Goal: Task Accomplishment & Management: Complete application form

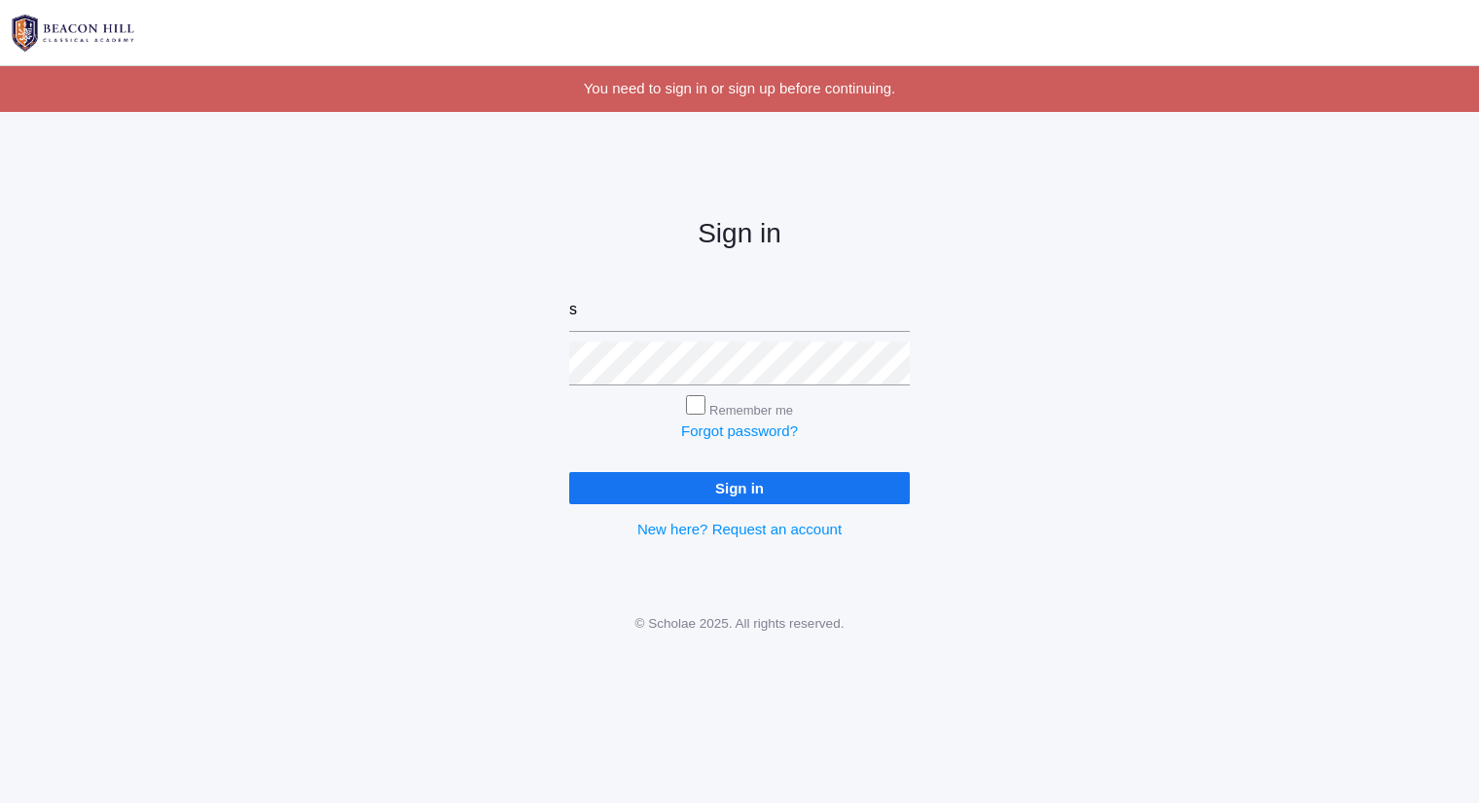
type input "[PERSON_NAME][EMAIL_ADDRESS][DOMAIN_NAME]"
click at [569, 472] on input "Sign in" at bounding box center [739, 488] width 341 height 32
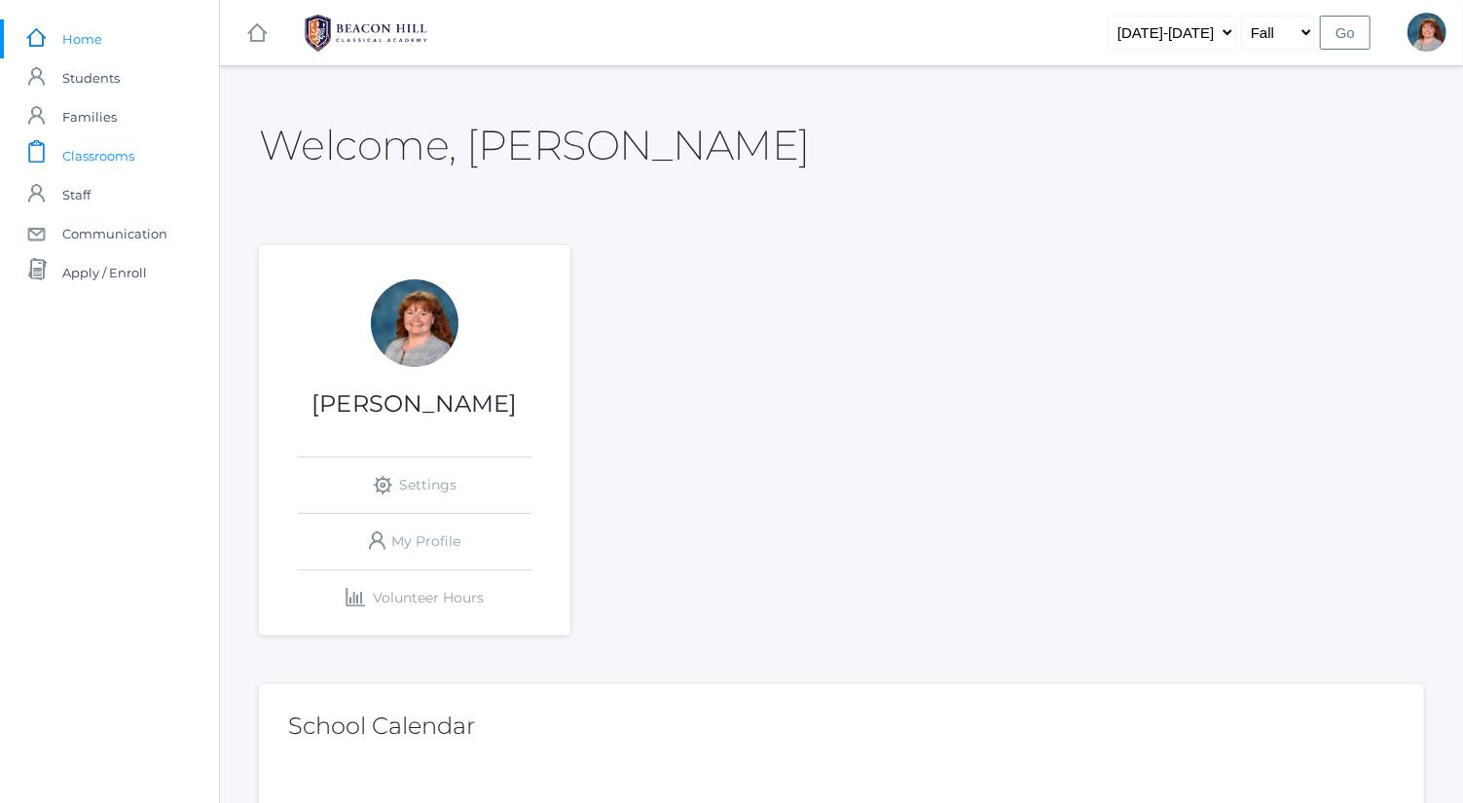
click at [159, 153] on link "icons/clipboard/plain Created with Sketch. Classrooms" at bounding box center [109, 155] width 219 height 39
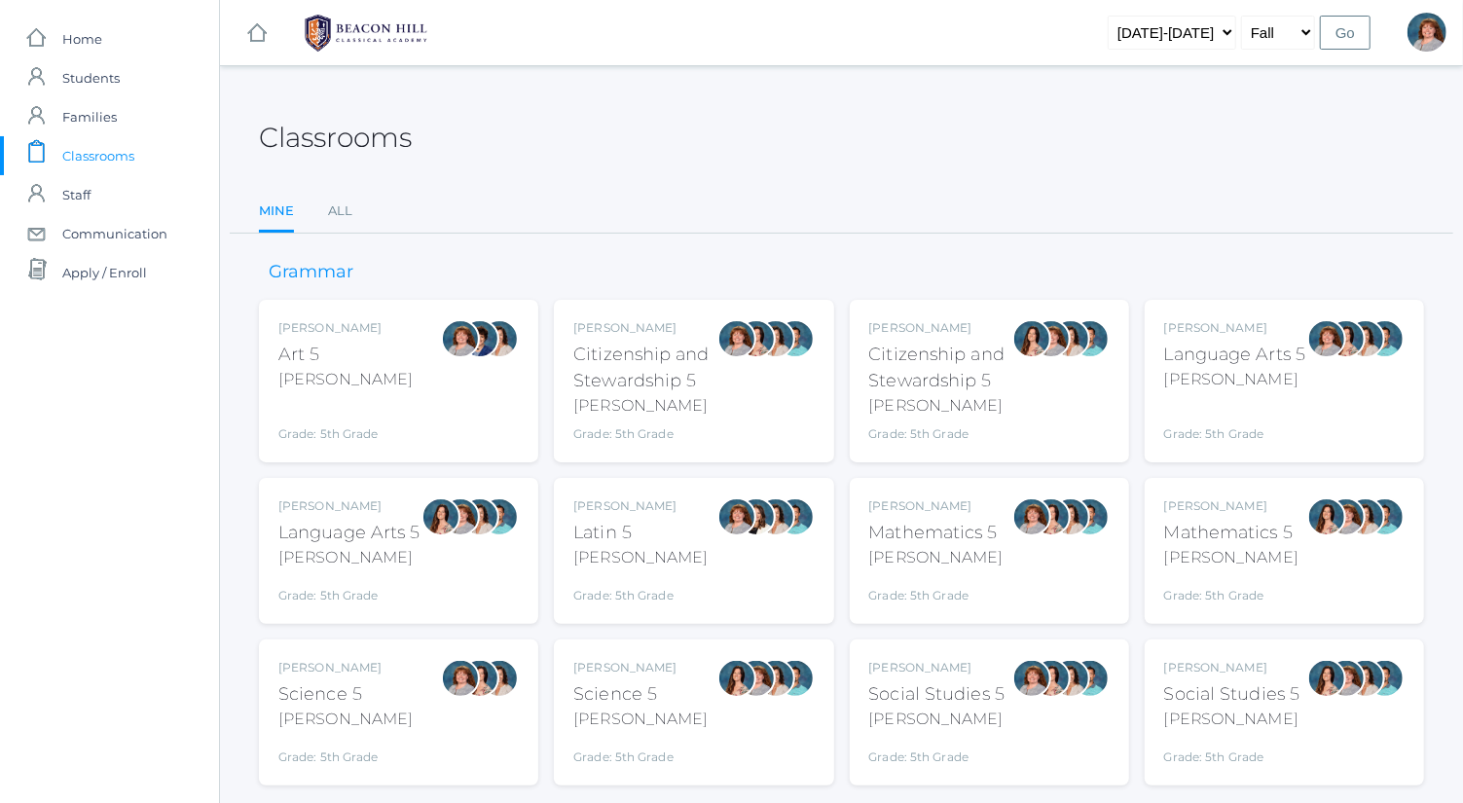
scroll to position [51, 0]
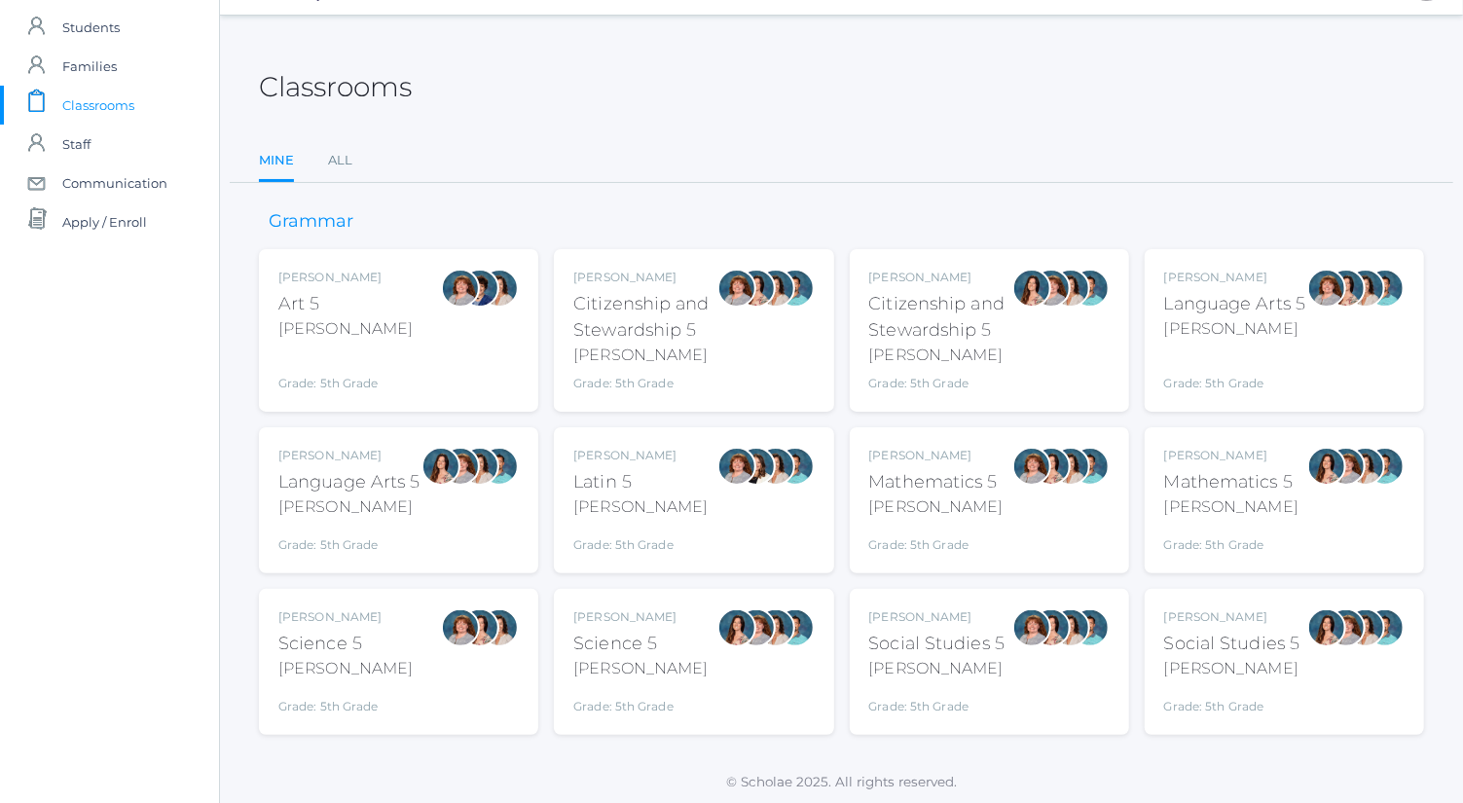
click at [1278, 302] on div "Language Arts 5" at bounding box center [1235, 304] width 142 height 26
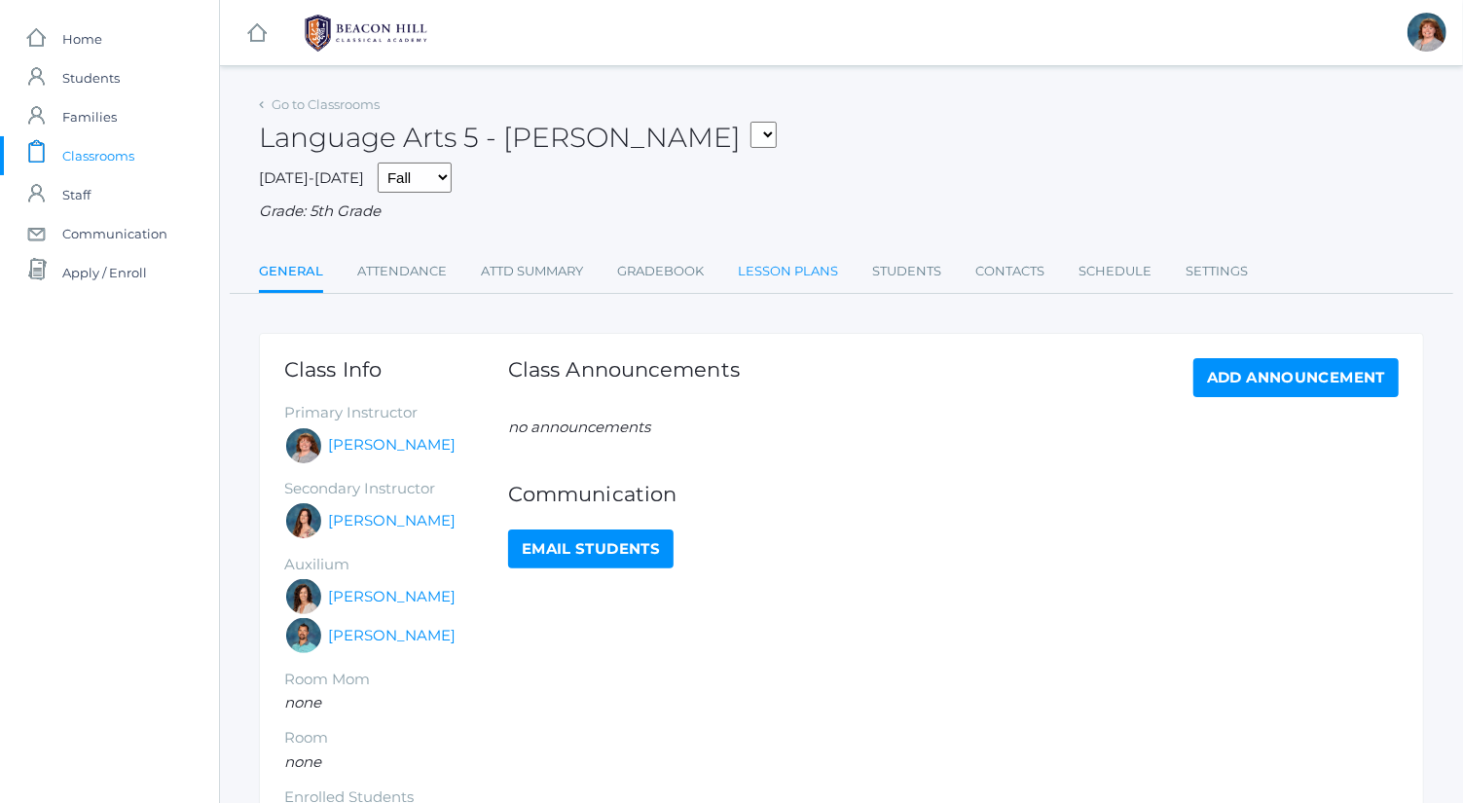
click at [782, 266] on link "Lesson Plans" at bounding box center [788, 271] width 100 height 39
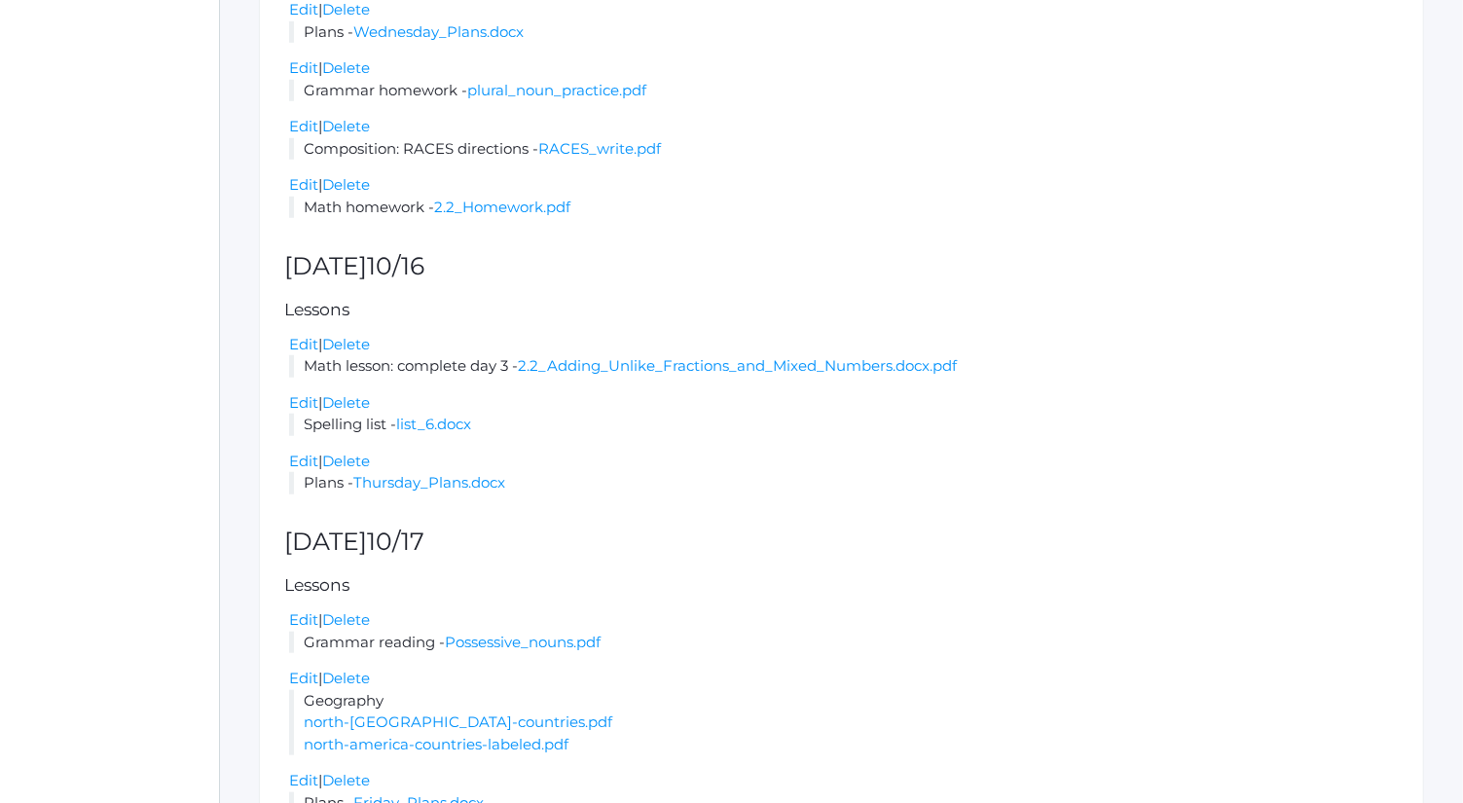
scroll to position [801, 0]
click at [359, 459] on link "Delete" at bounding box center [346, 459] width 48 height 18
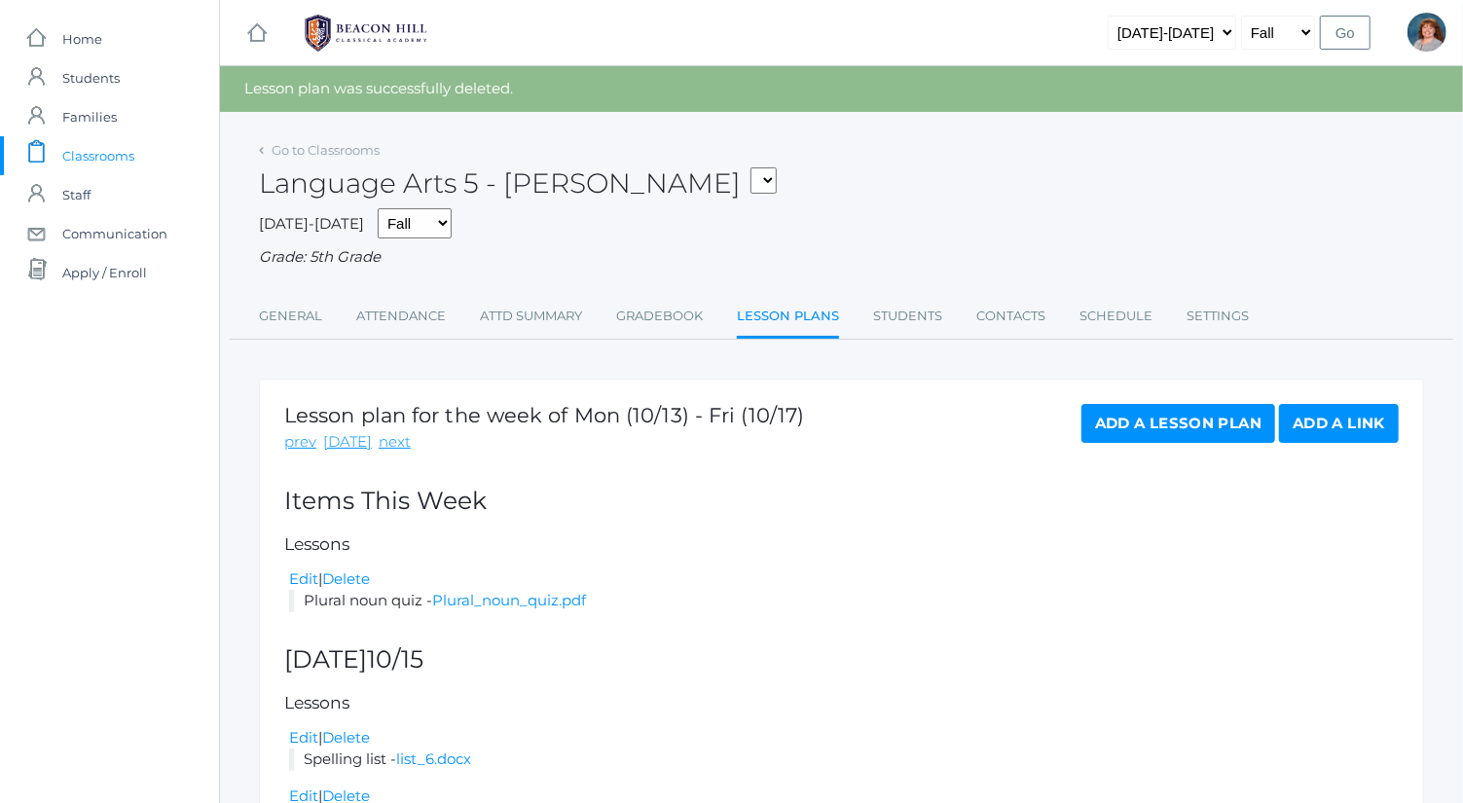
click at [1146, 440] on link "Add a Lesson Plan" at bounding box center [1178, 423] width 194 height 39
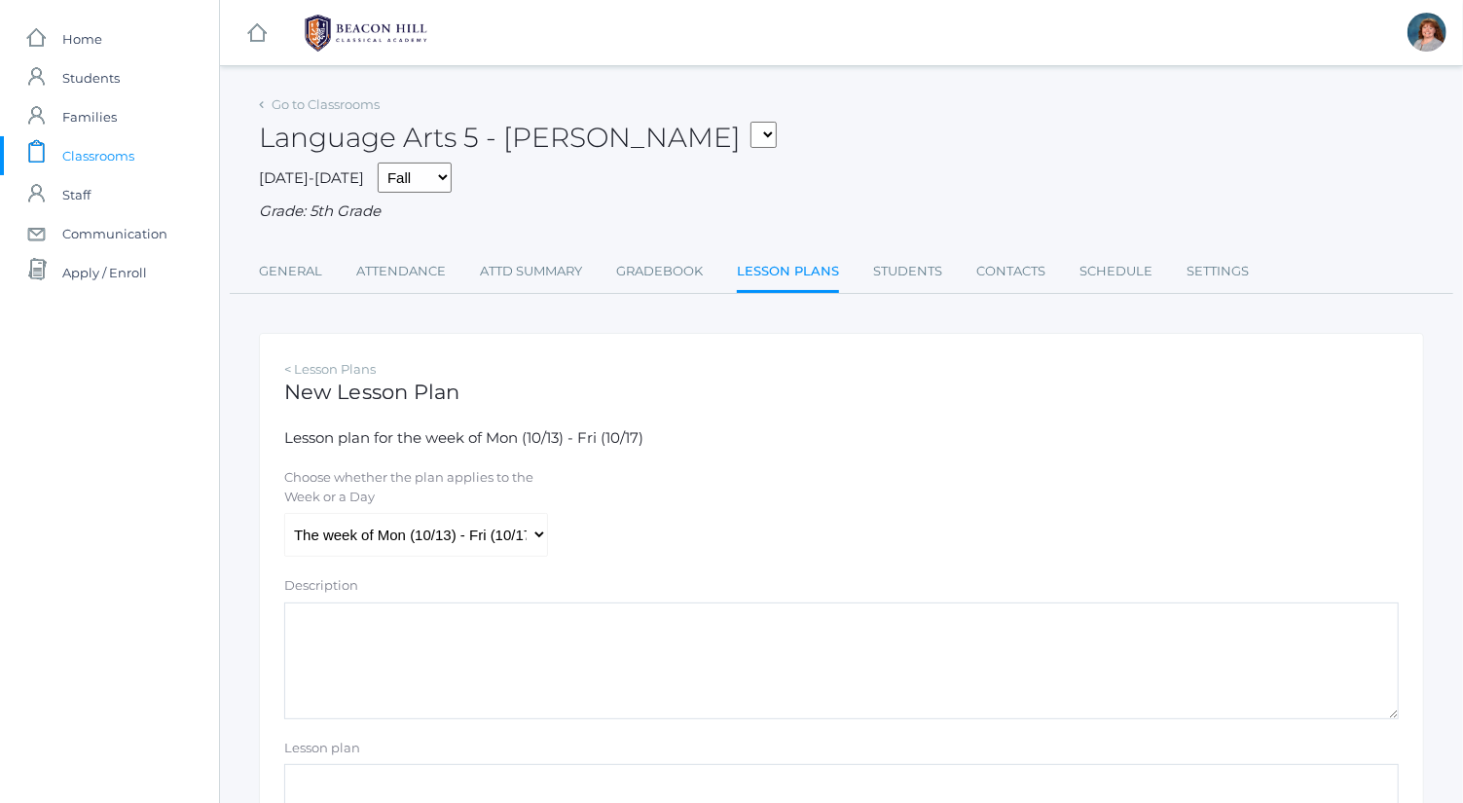
click at [563, 545] on div "Choose whether the plan applies to the Week or a Day The week of Mon (10/13) - …" at bounding box center [841, 512] width 1134 height 89
click at [548, 529] on div "Choose whether the plan applies to the Week or a Day The week of Mon (10/13) - …" at bounding box center [415, 512] width 283 height 89
click at [482, 544] on select "The week of Mon (10/13) - Fri (10/17) [DATE] (10/13) [DATE] (10/14) [DATE] (10/…" at bounding box center [416, 535] width 264 height 44
select select "2025-10-16"
click at [284, 513] on select "The week of Mon (10/13) - Fri (10/17) [DATE] (10/13) [DATE] (10/14) [DATE] (10/…" at bounding box center [416, 535] width 264 height 44
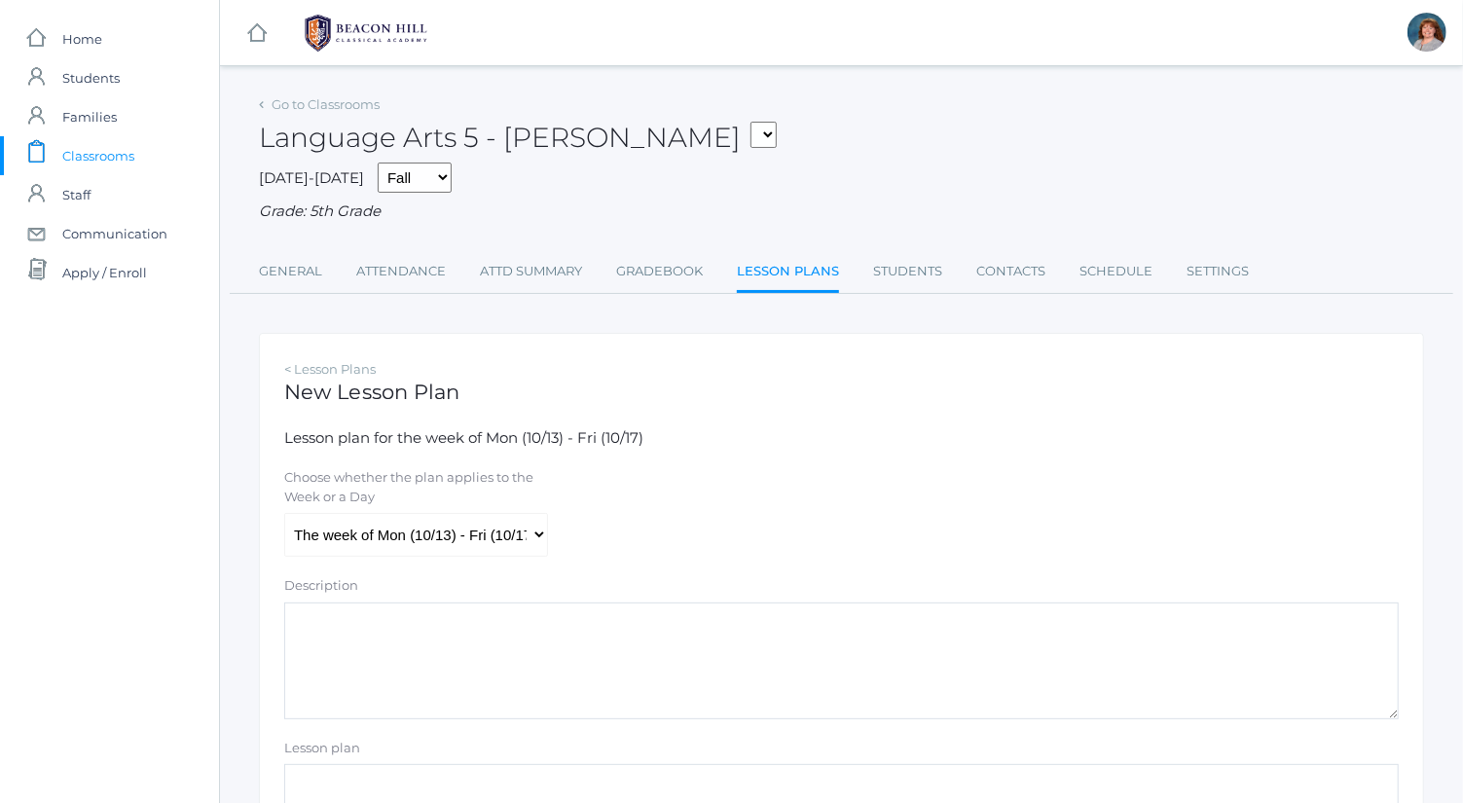
click at [443, 674] on textarea "Description" at bounding box center [841, 660] width 1114 height 117
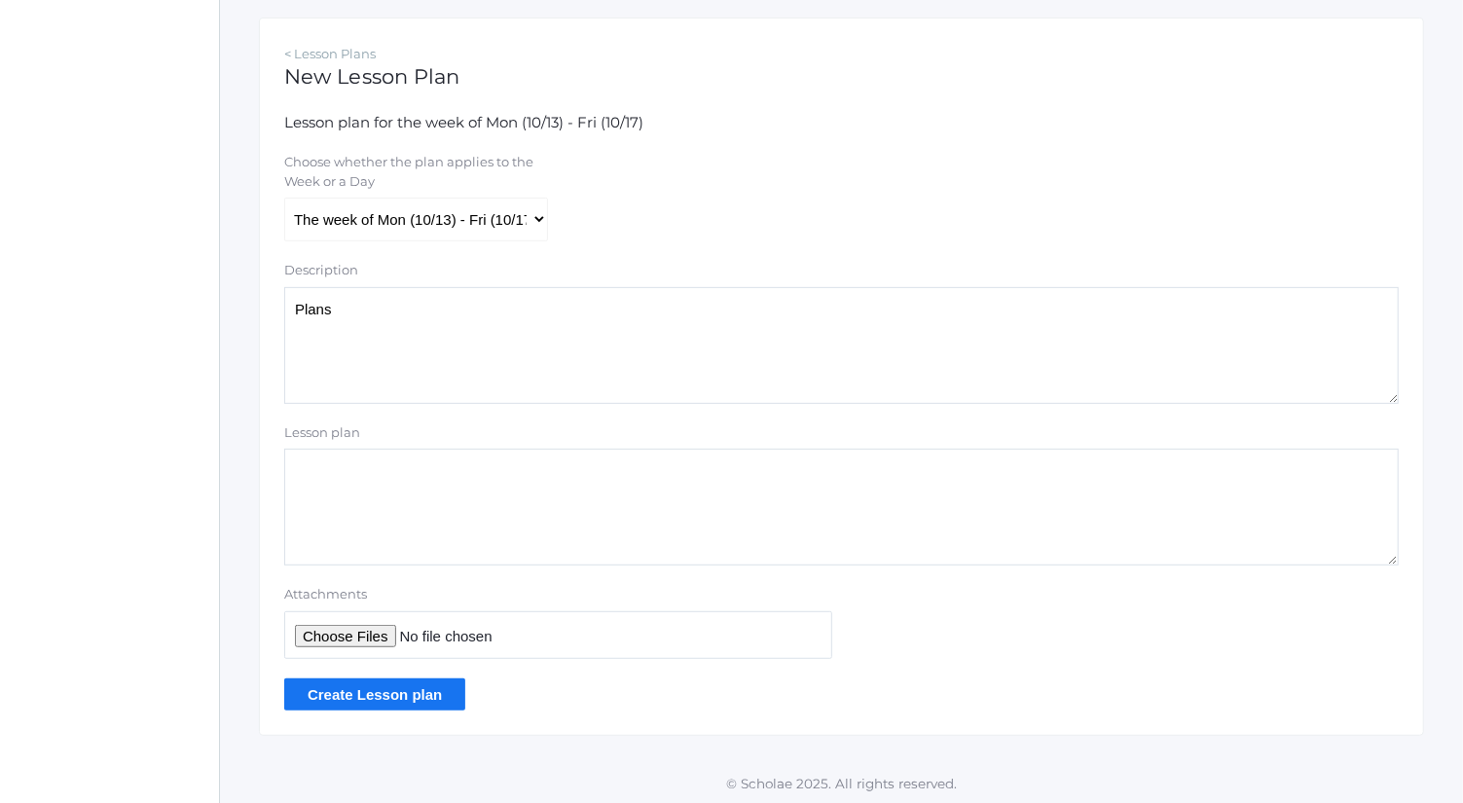
type textarea "Plans"
click at [395, 642] on input "Attachments" at bounding box center [558, 635] width 548 height 48
type input "C:\fakepath\Thursday Plans.docx"
click at [429, 684] on input "Create Lesson plan" at bounding box center [374, 694] width 181 height 32
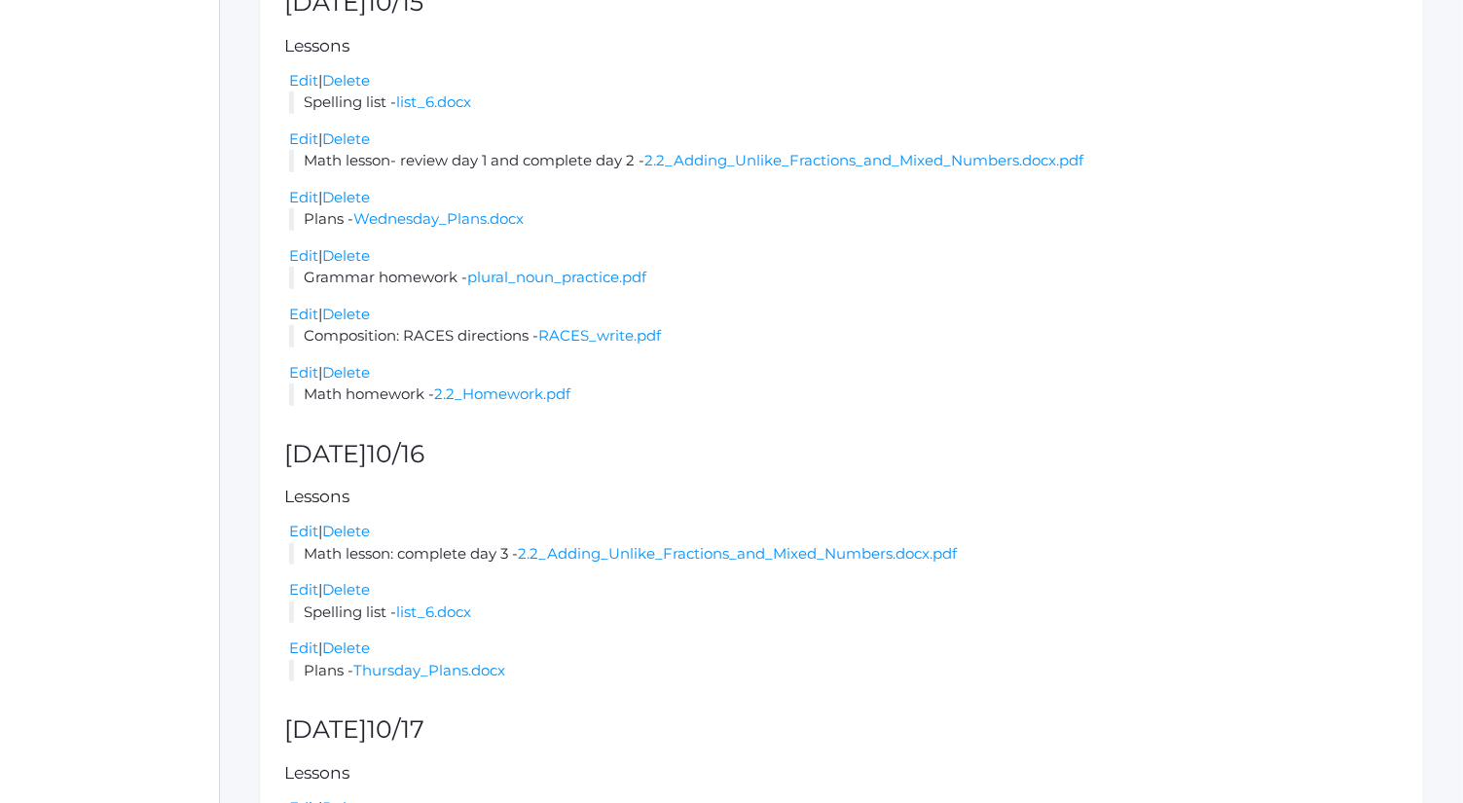
scroll to position [1140, 0]
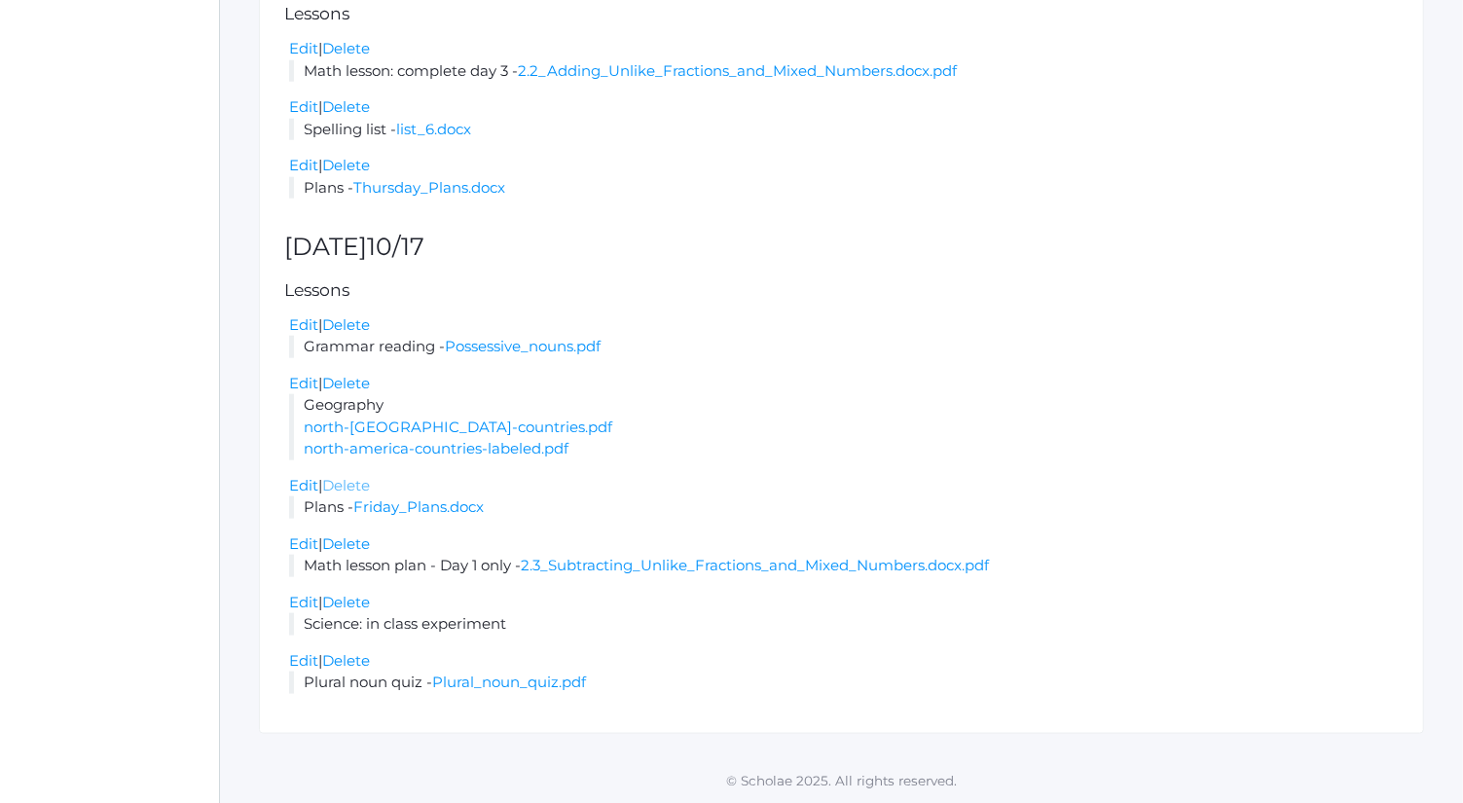
click at [363, 488] on link "Delete" at bounding box center [346, 485] width 48 height 18
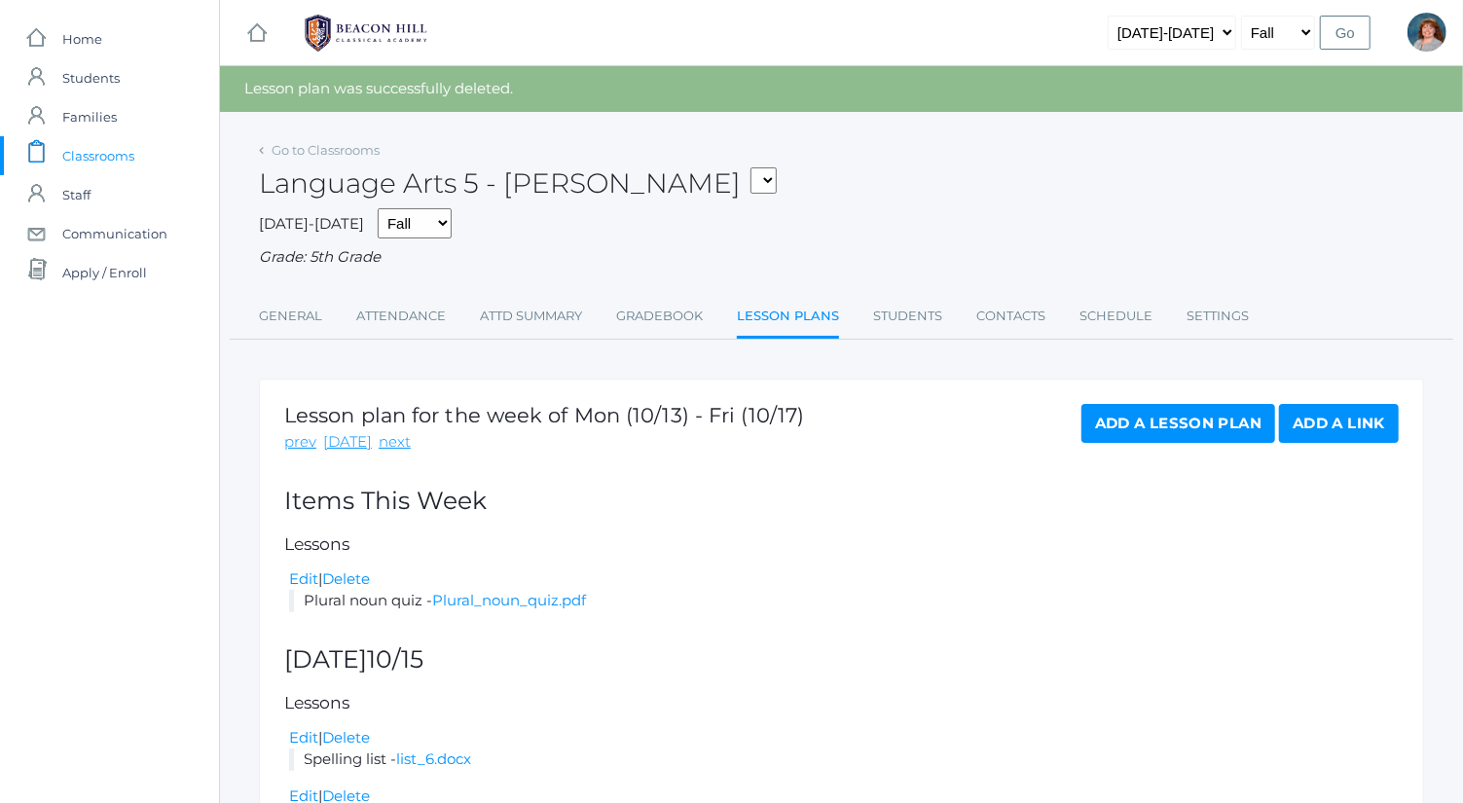
click at [1170, 426] on link "Add a Lesson Plan" at bounding box center [1178, 423] width 194 height 39
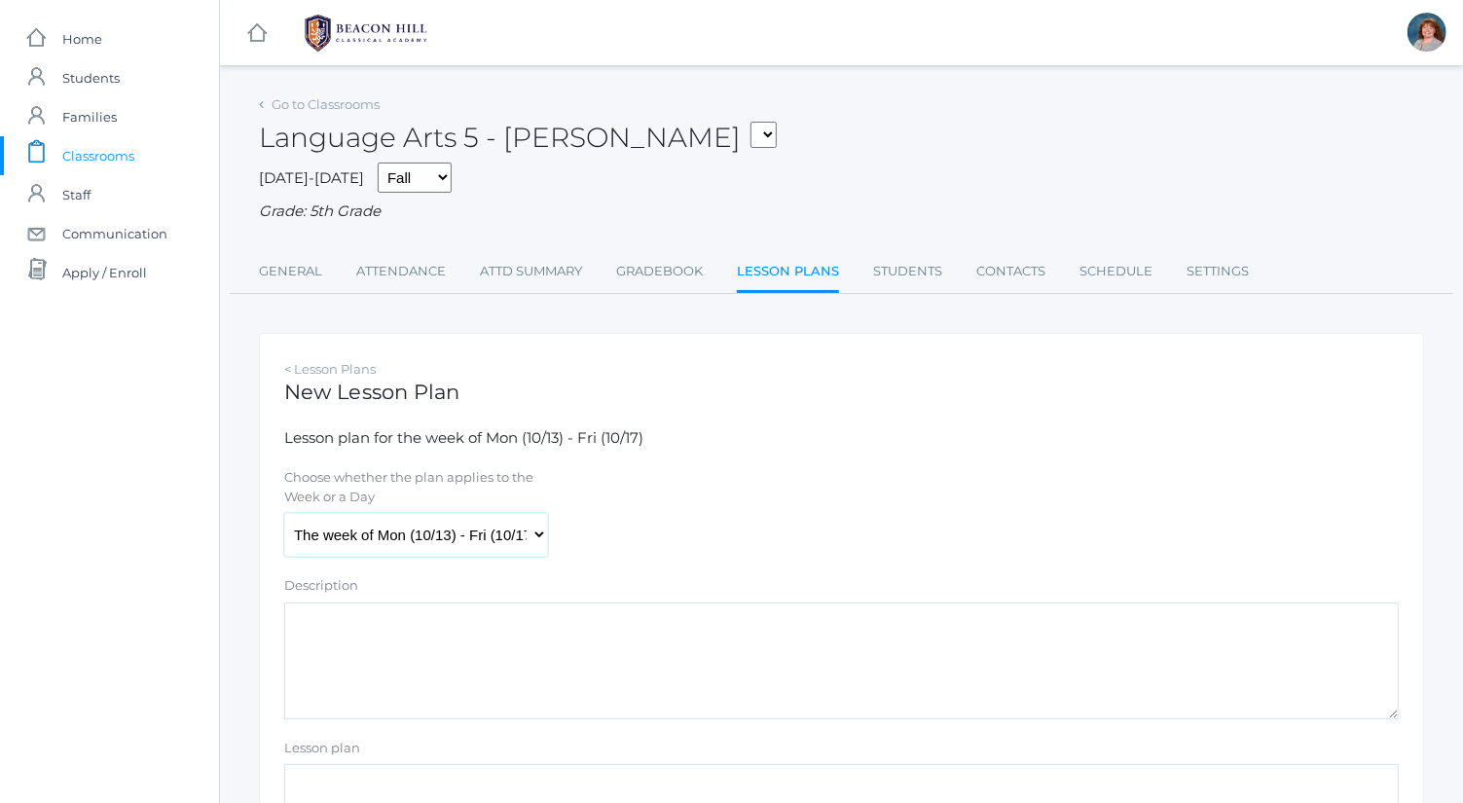
click at [402, 551] on select "The week of Mon (10/13) - Fri (10/17) Monday (10/13) Tuesday (10/14) Wednesday …" at bounding box center [416, 535] width 264 height 44
select select "2025-10-17"
click at [284, 513] on select "The week of Mon (10/13) - Fri (10/17) [DATE] (10/13) [DATE] (10/14) [DATE] (10/…" at bounding box center [416, 535] width 264 height 44
click at [499, 664] on textarea "Description" at bounding box center [841, 660] width 1114 height 117
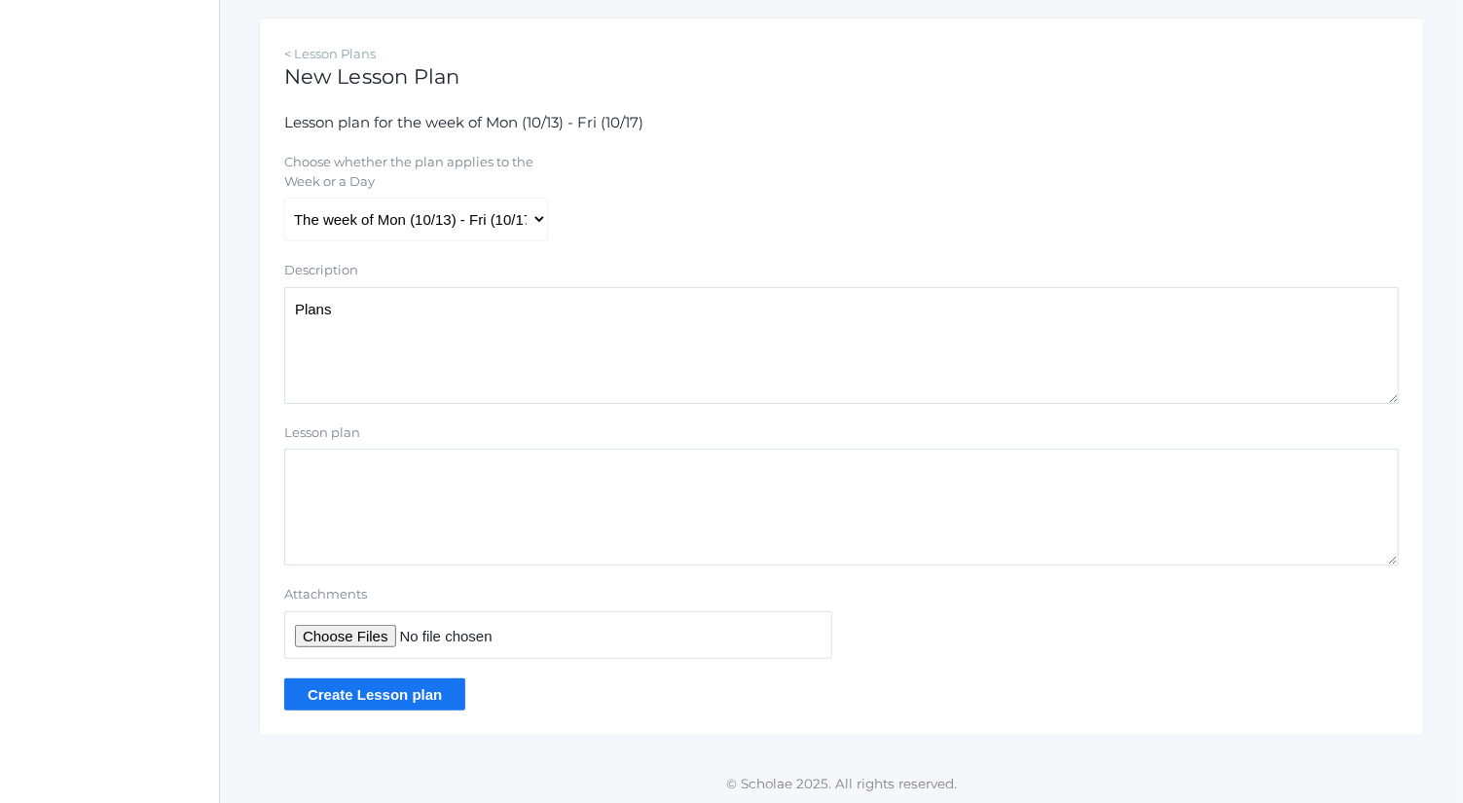
type textarea "Plans"
click at [350, 620] on input "Attachments" at bounding box center [558, 635] width 548 height 48
type input "C:\fakepath\Friday Plans.docx"
click at [402, 707] on input "Create Lesson plan" at bounding box center [374, 694] width 181 height 32
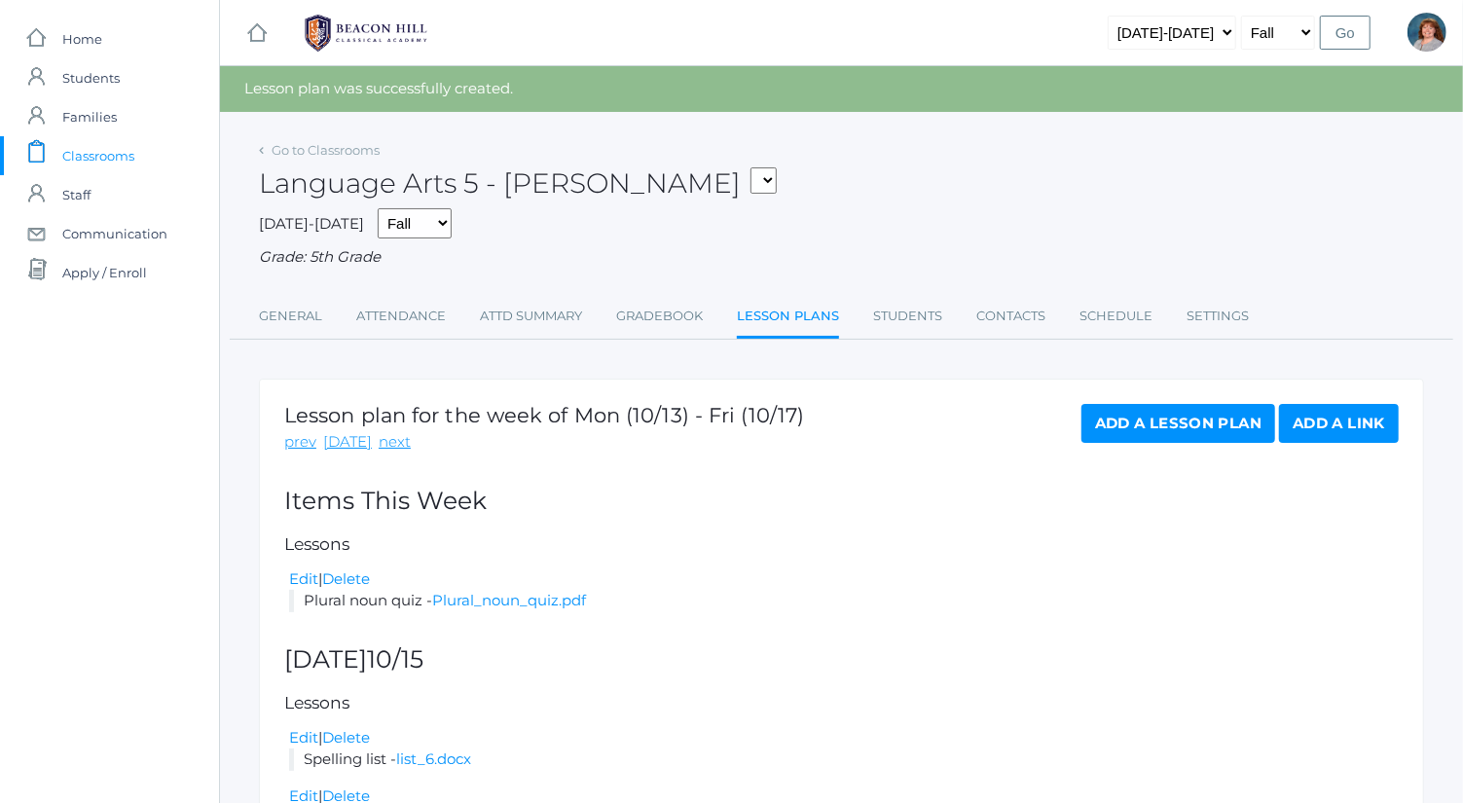
click at [305, 164] on div "Language Arts 5 - Bence 05ART - Art 5 Bence 05CITIZEN - Citizenship and Steward…" at bounding box center [841, 172] width 1165 height 72
click at [302, 159] on div "Go to Classrooms" at bounding box center [319, 150] width 121 height 19
click at [299, 153] on link "Go to Classrooms" at bounding box center [326, 150] width 108 height 16
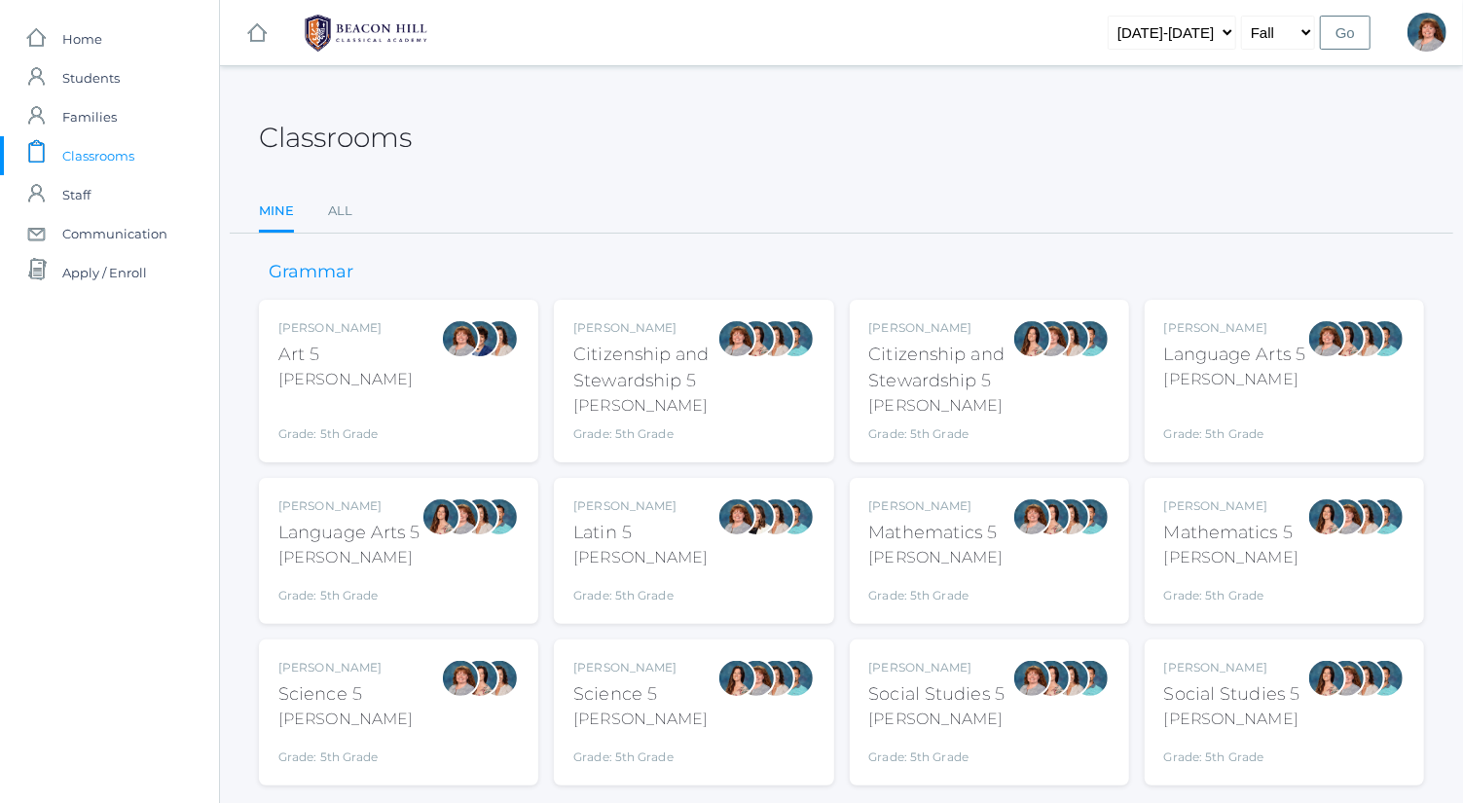
click at [397, 520] on div "Language Arts 5" at bounding box center [349, 533] width 142 height 26
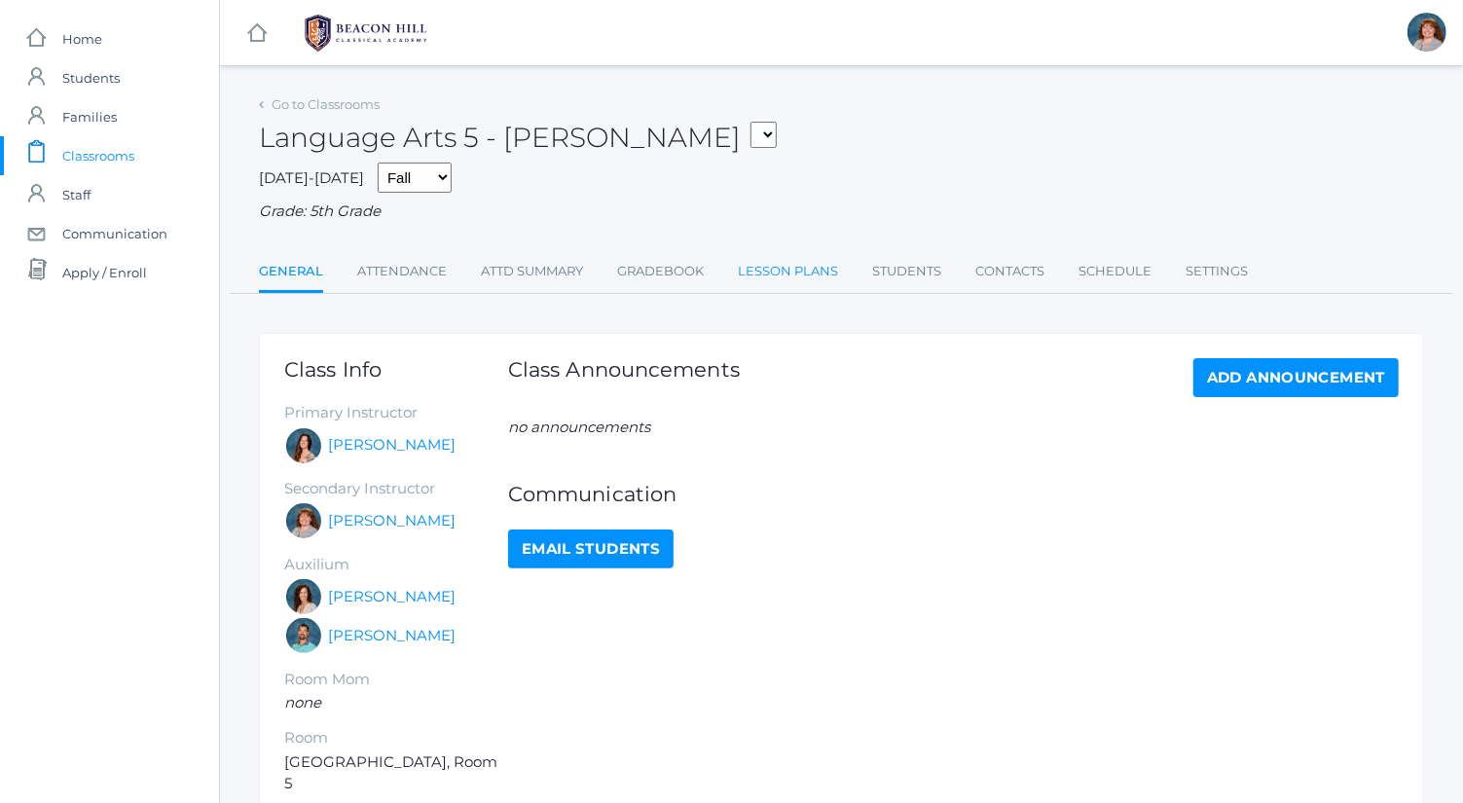
click at [755, 254] on link "Lesson Plans" at bounding box center [788, 271] width 100 height 39
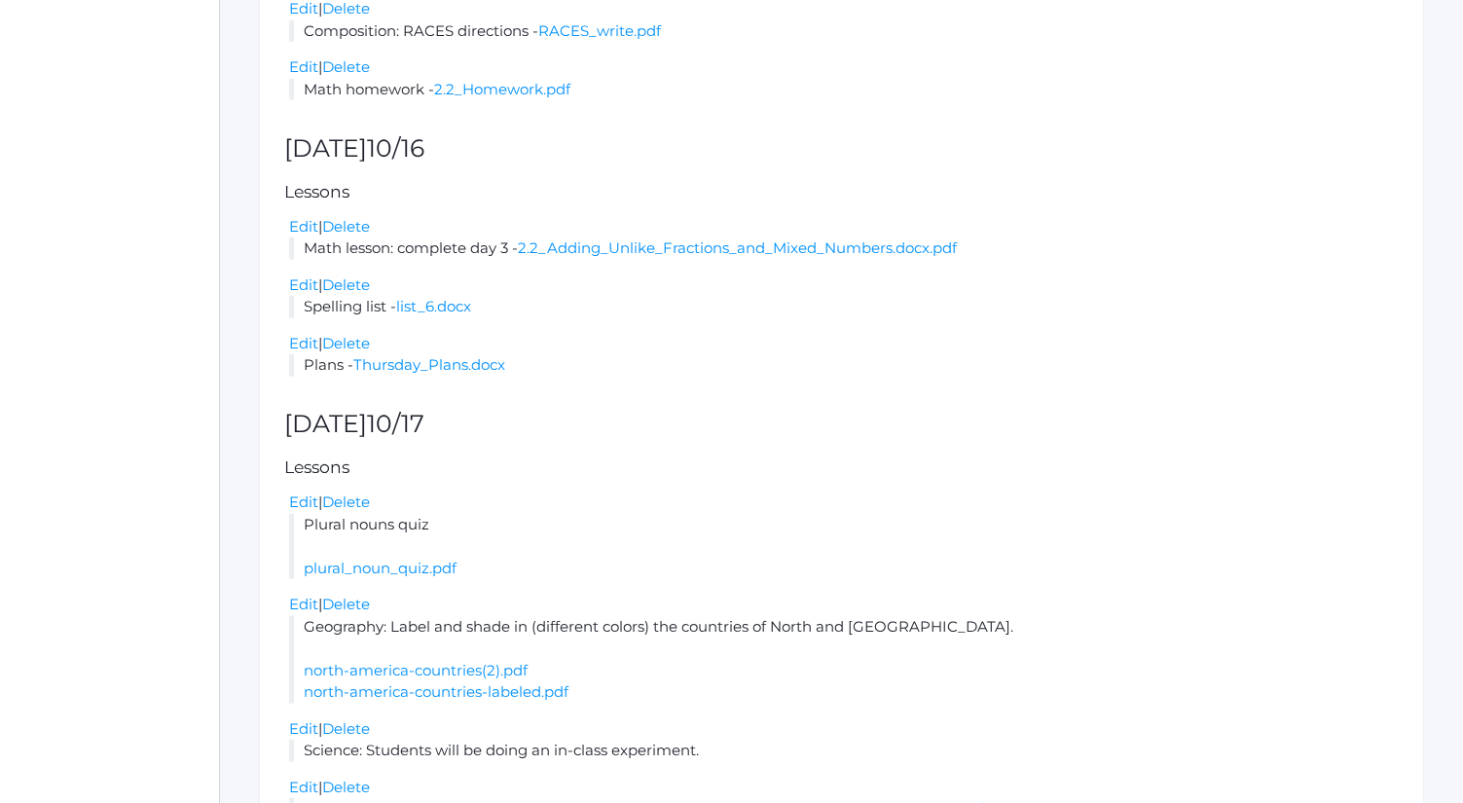
scroll to position [918, 0]
click at [368, 351] on link "Delete" at bounding box center [346, 342] width 48 height 18
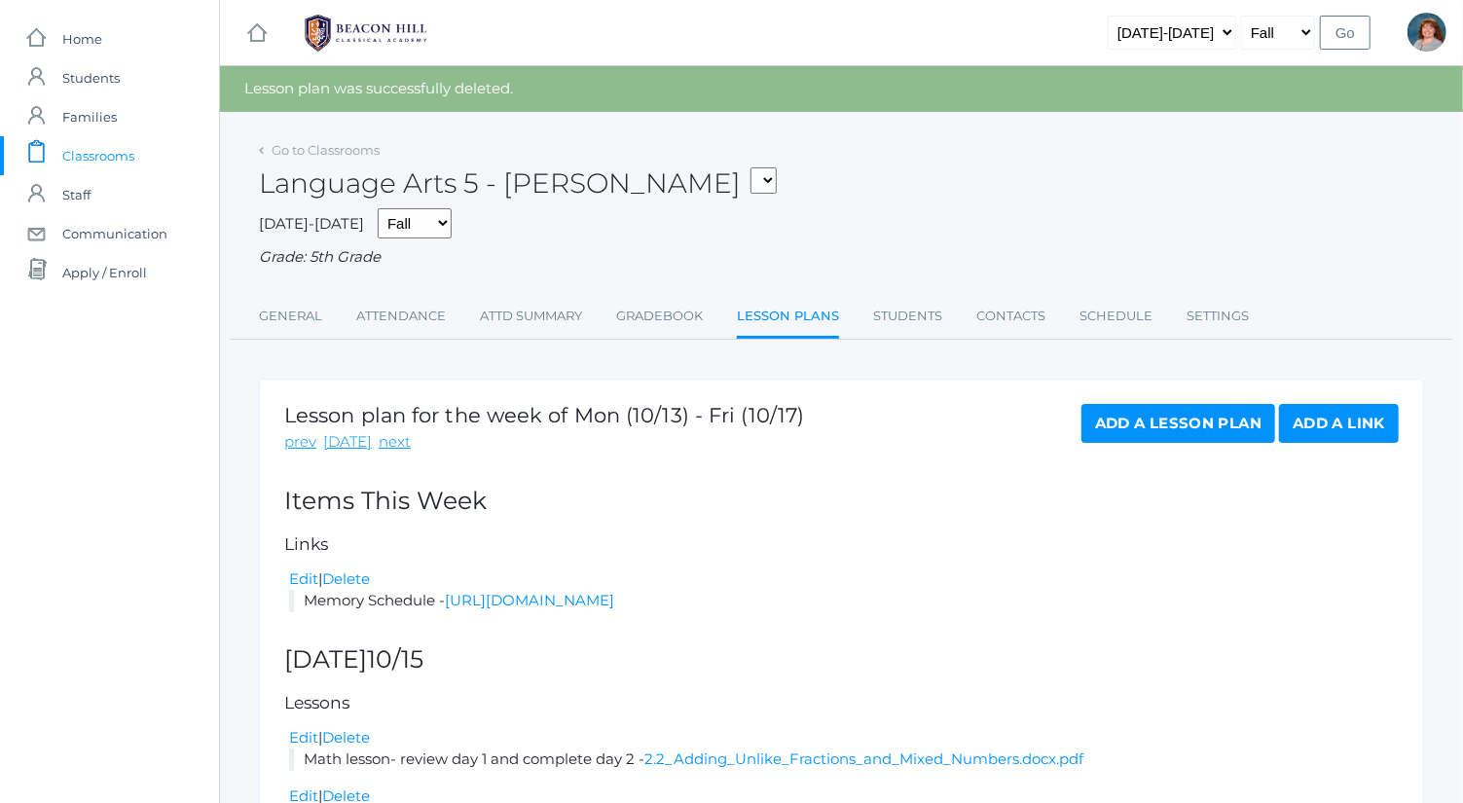
click at [1156, 438] on link "Add a Lesson Plan" at bounding box center [1178, 423] width 194 height 39
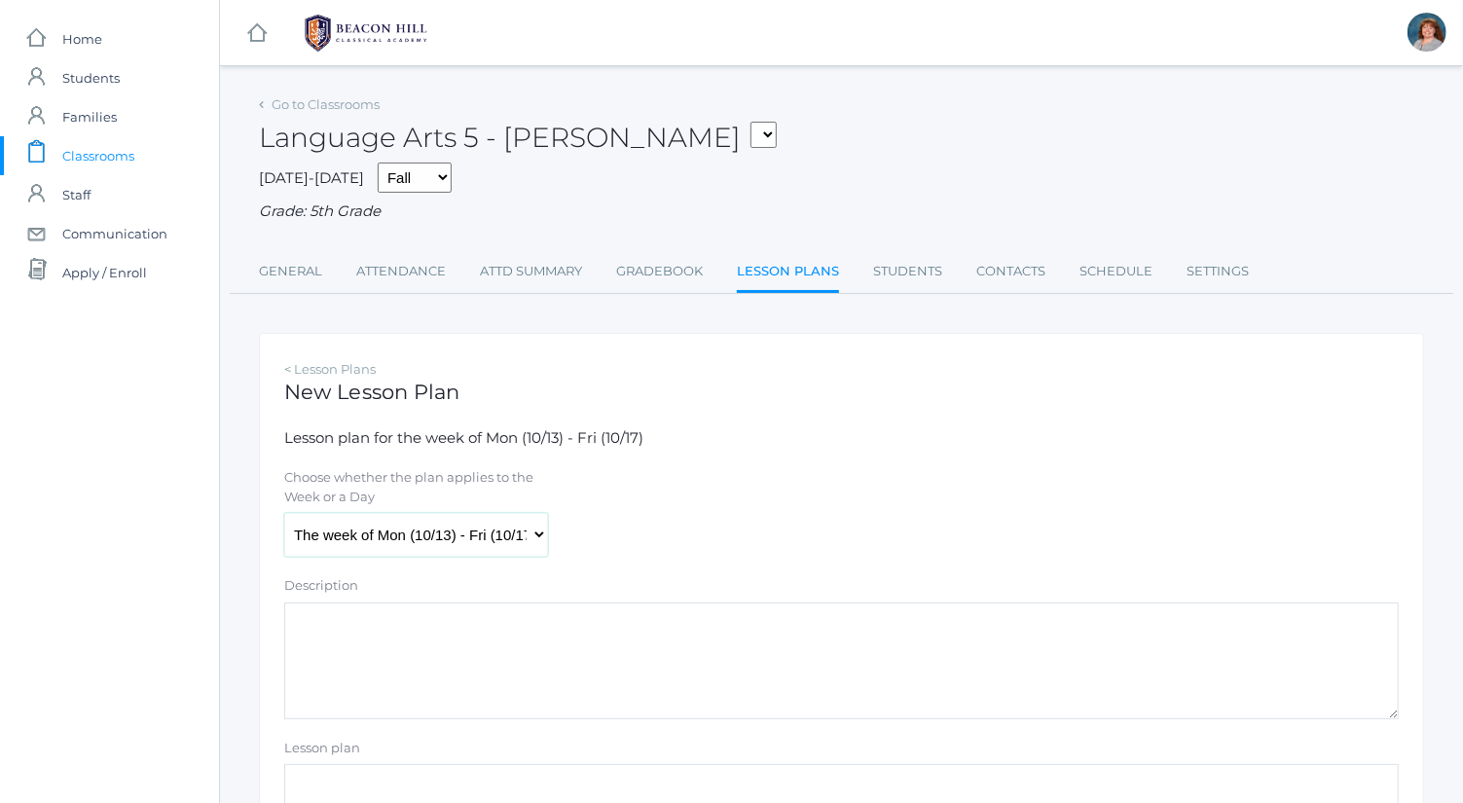
click at [532, 524] on select "The week of Mon (10/13) - Fri (10/17) [DATE] (10/13) [DATE] (10/14) [DATE] (10/…" at bounding box center [416, 535] width 264 height 44
click at [284, 513] on select "The week of Mon (10/13) - Fri (10/17) [DATE] (10/13) [DATE] (10/14) [DATE] (10/…" at bounding box center [416, 535] width 264 height 44
click at [438, 550] on select "The week of Mon (10/13) - Fri (10/17) [DATE] (10/13) [DATE] (10/14) [DATE] (10/…" at bounding box center [416, 535] width 264 height 44
select select "[DATE]"
click at [284, 513] on select "The week of Mon (10/13) - Fri (10/17) [DATE] (10/13) [DATE] (10/14) [DATE] (10/…" at bounding box center [416, 535] width 264 height 44
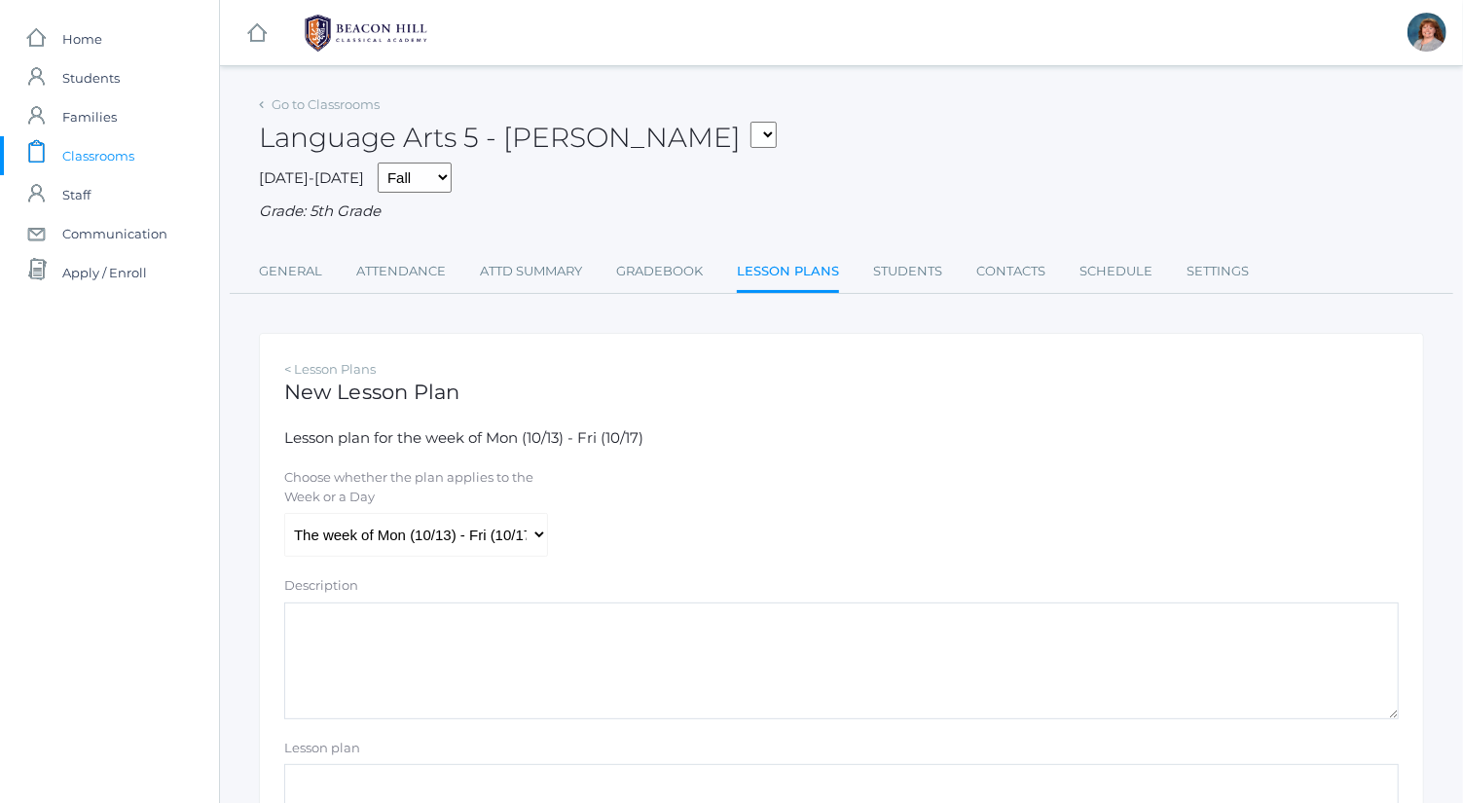
click at [485, 664] on textarea "Description" at bounding box center [841, 660] width 1114 height 117
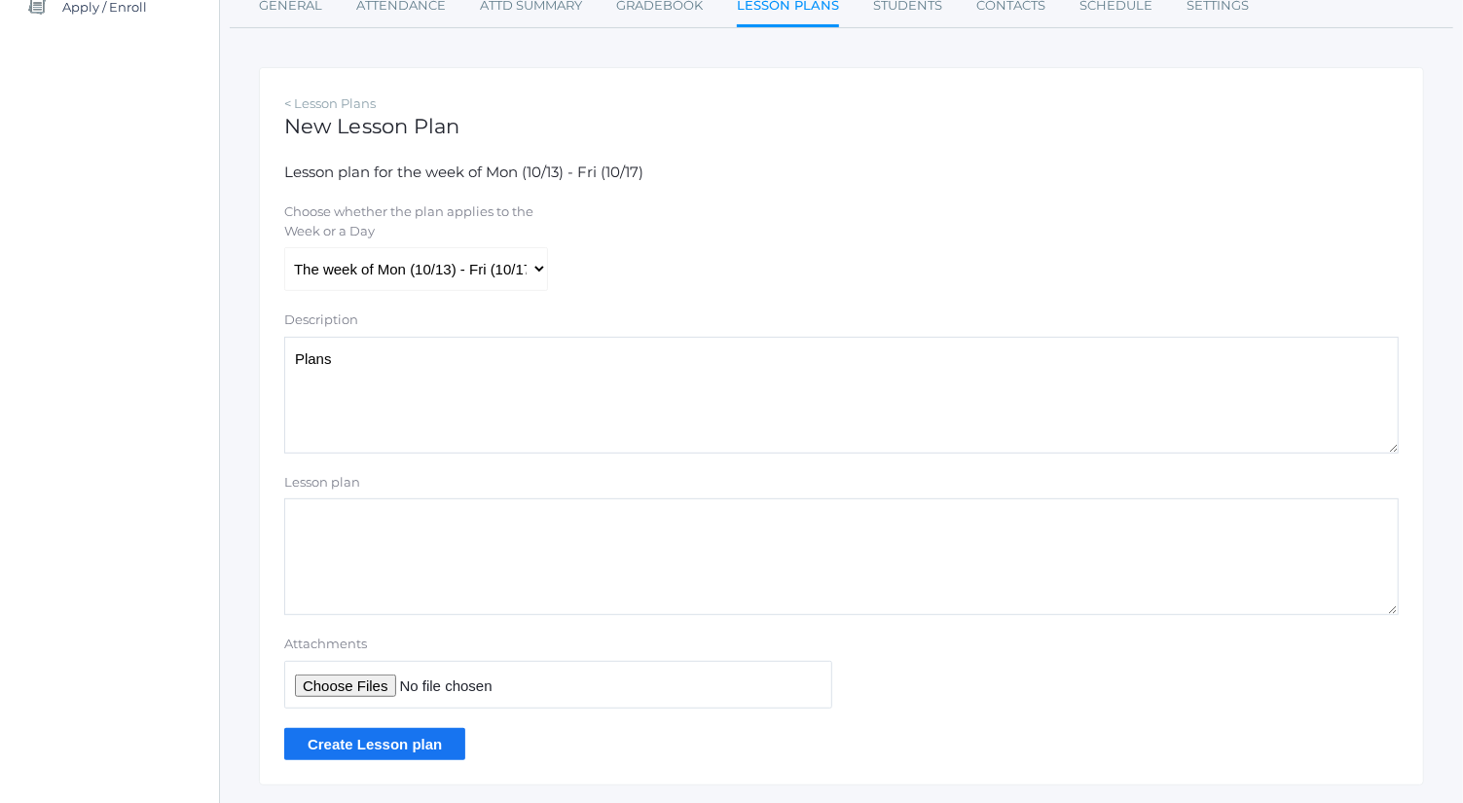
scroll to position [267, 0]
type textarea "Plans"
click at [350, 669] on input "Attachments" at bounding box center [558, 684] width 548 height 48
type input "C:\fakepath\Thursday Plans.docx"
click at [402, 744] on input "Create Lesson plan" at bounding box center [374, 743] width 181 height 32
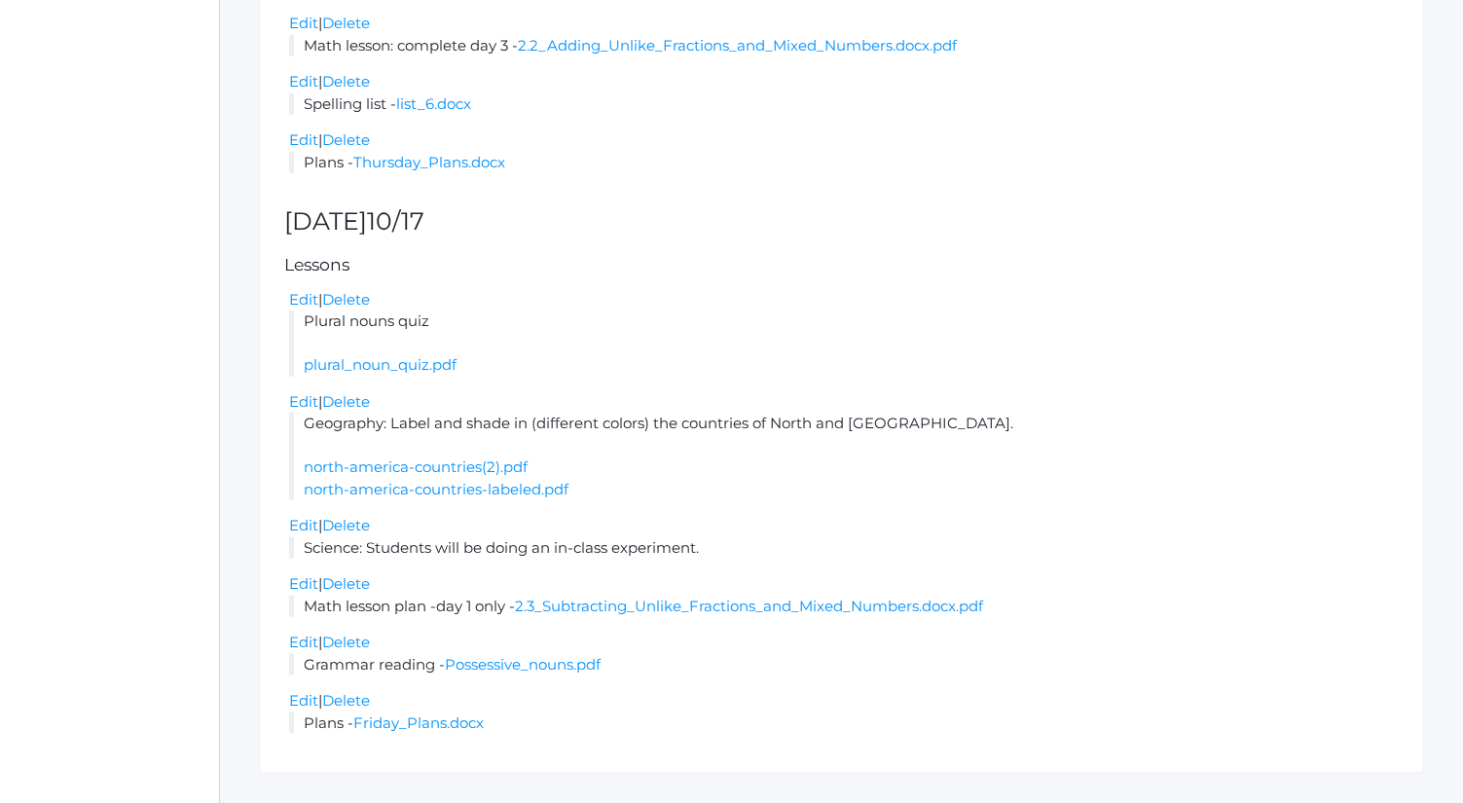
scroll to position [1227, 0]
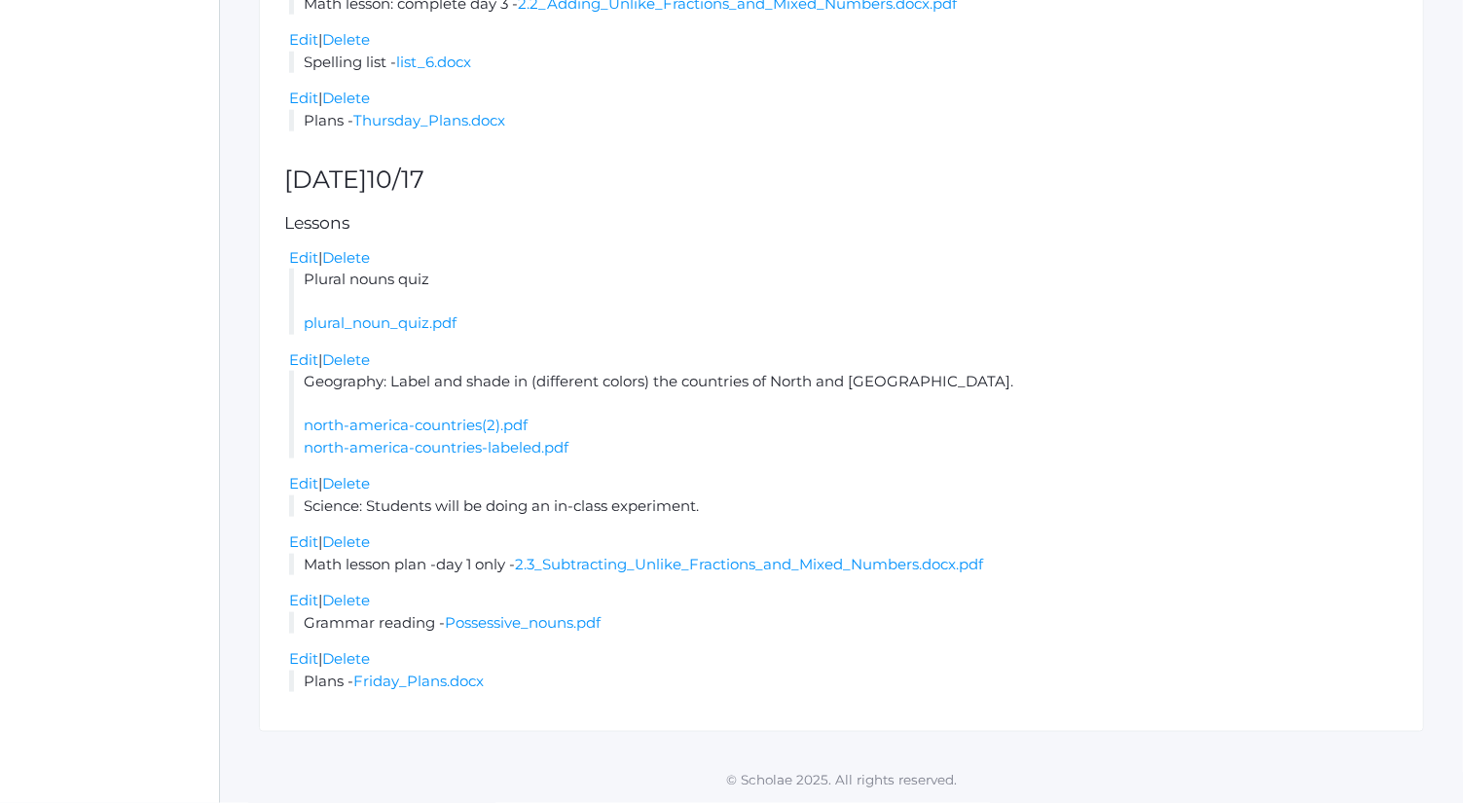
click at [356, 667] on link "Delete" at bounding box center [346, 658] width 48 height 18
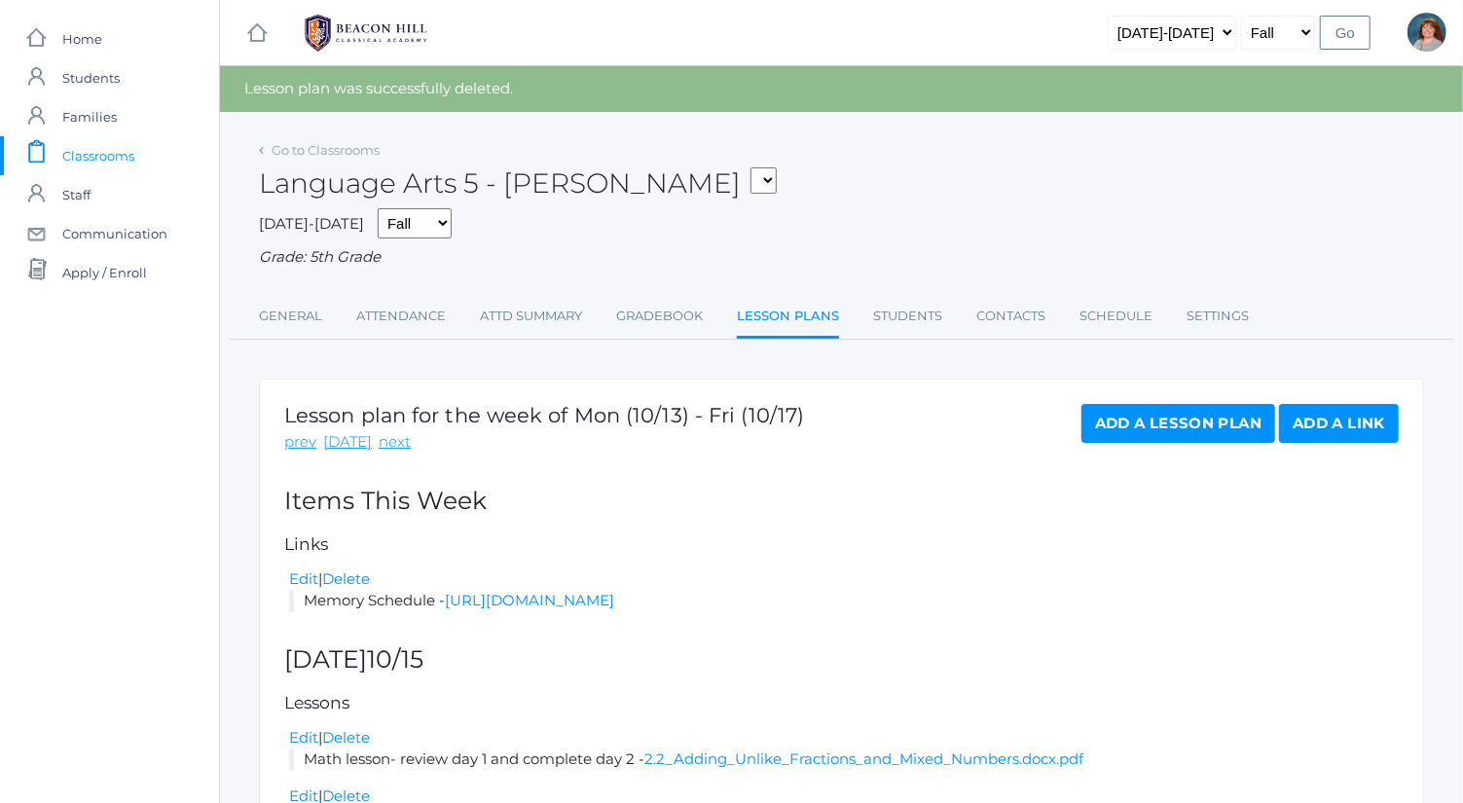
click at [1200, 436] on link "Add a Lesson Plan" at bounding box center [1178, 423] width 194 height 39
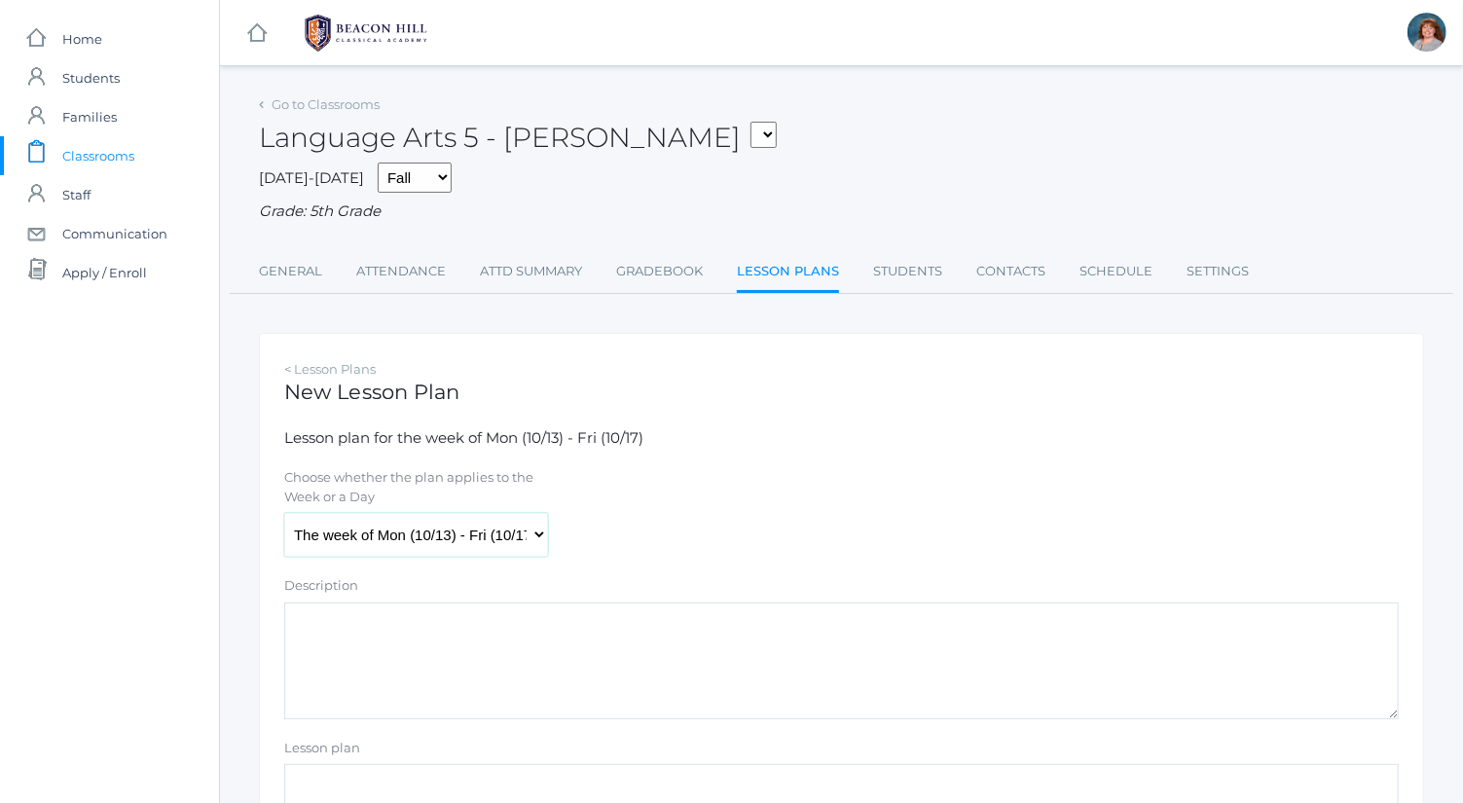
click at [502, 521] on select "The week of Mon (10/13) - Fri (10/17) [DATE] (10/13) [DATE] (10/14) [DATE] (10/…" at bounding box center [416, 535] width 264 height 44
select select "[DATE]"
click at [284, 513] on select "The week of Mon (10/13) - Fri (10/17) [DATE] (10/13) [DATE] (10/14) [DATE] (10/…" at bounding box center [416, 535] width 264 height 44
click at [493, 699] on textarea "Description" at bounding box center [841, 660] width 1114 height 117
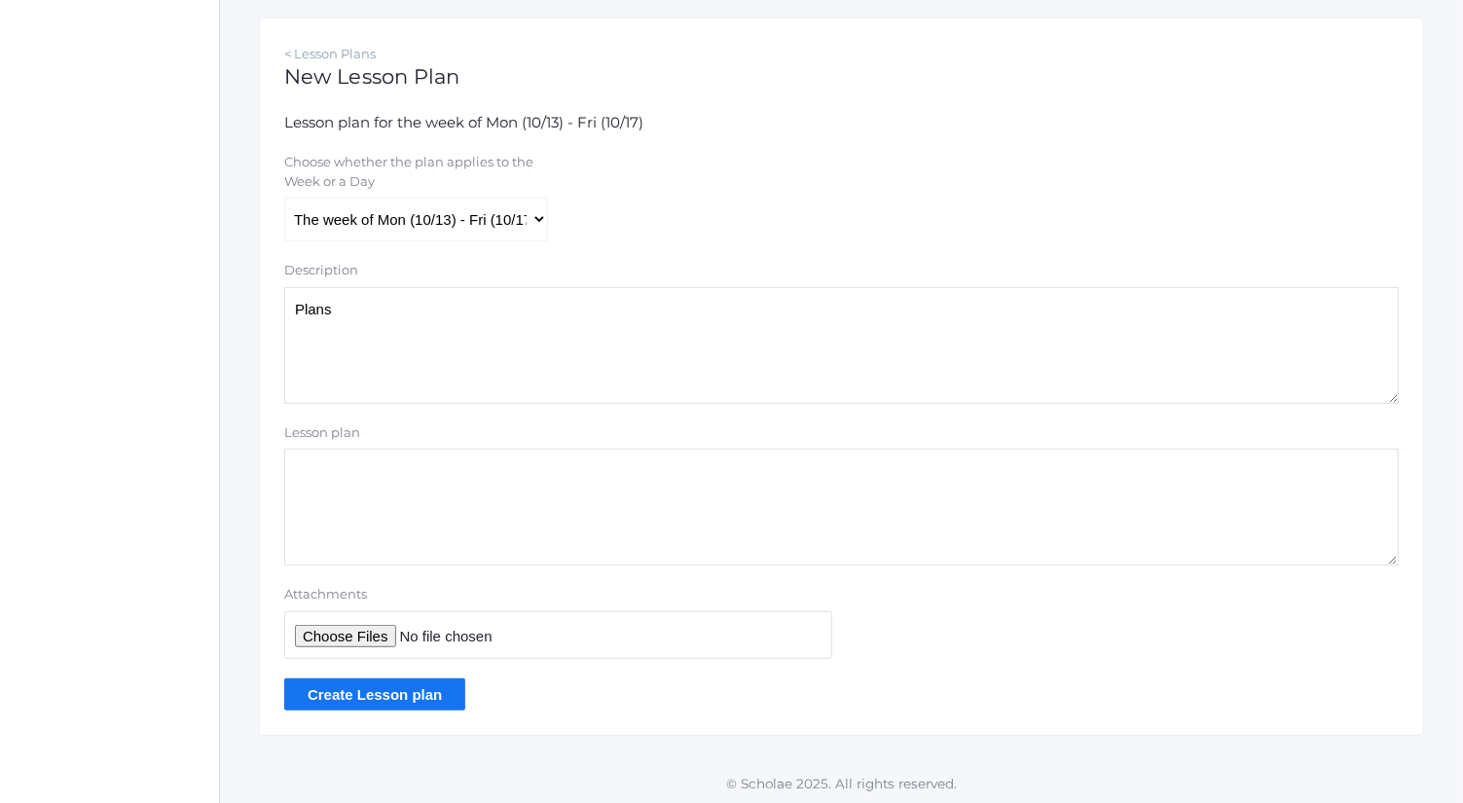
type textarea "Plans"
click at [375, 643] on input "Attachments" at bounding box center [558, 635] width 548 height 48
type input "C:\fakepath\[DATE] Plans.docx"
click at [400, 696] on input "Create Lesson plan" at bounding box center [374, 694] width 181 height 32
